Goal: Task Accomplishment & Management: Use online tool/utility

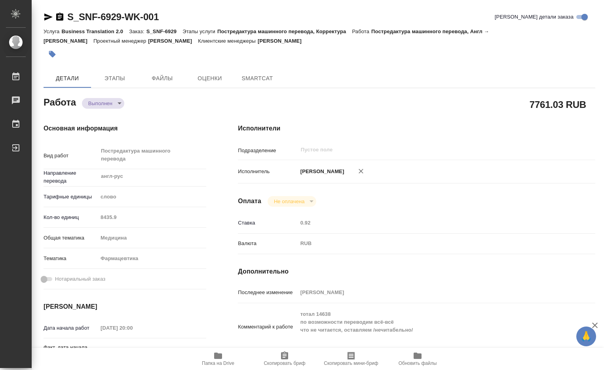
type textarea "x"
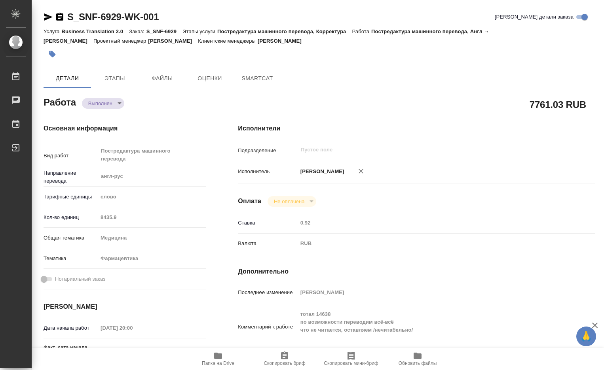
type textarea "x"
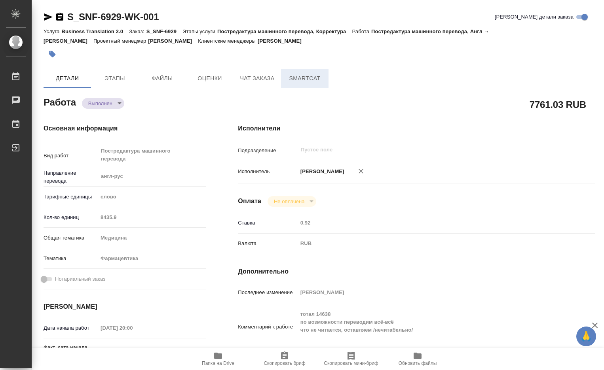
type textarea "x"
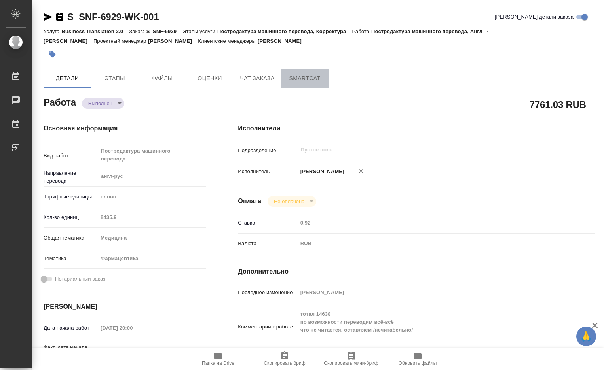
click at [316, 74] on span "SmartCat" at bounding box center [305, 79] width 38 height 10
